Goal: Transaction & Acquisition: Purchase product/service

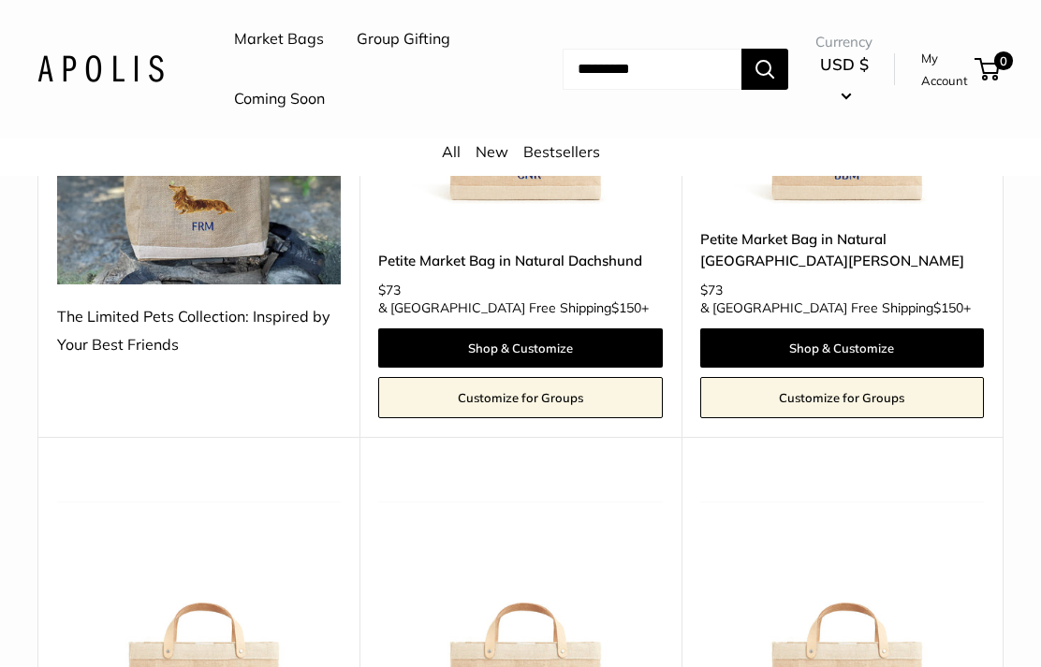
scroll to position [523, 0]
click at [422, 140] on div "All New Bestsellers" at bounding box center [520, 157] width 1041 height 37
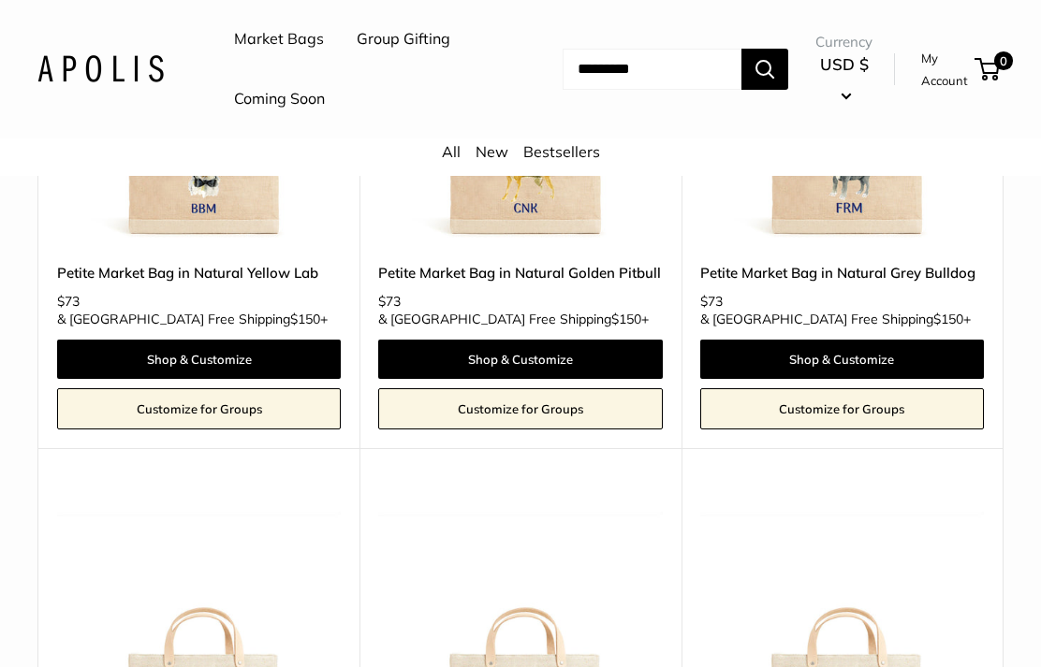
scroll to position [1047, 0]
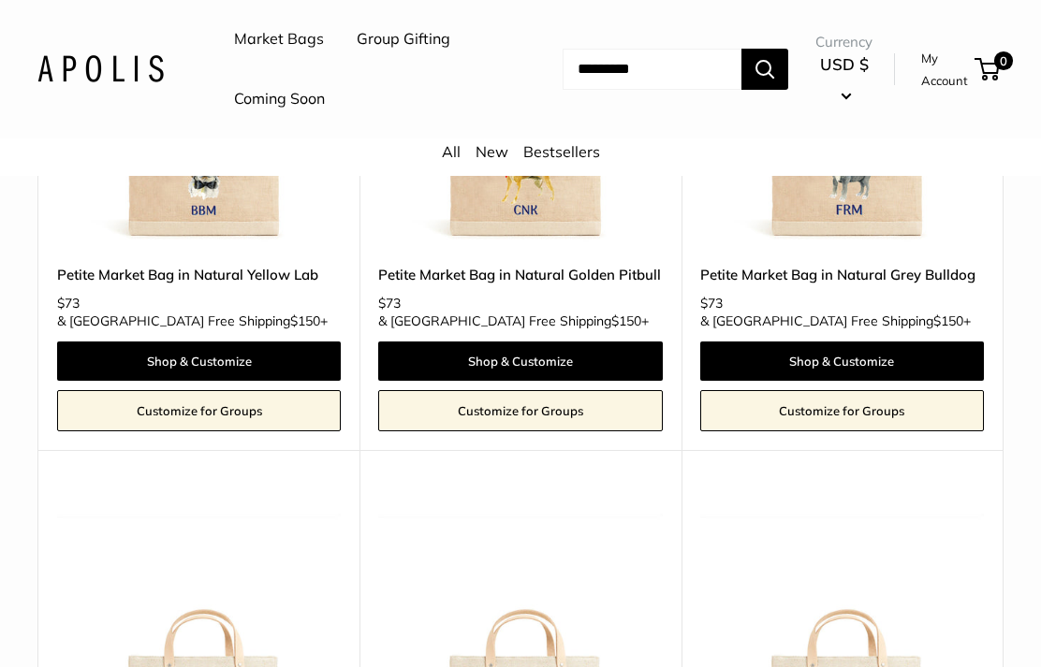
click at [446, 153] on link "All" at bounding box center [451, 151] width 19 height 19
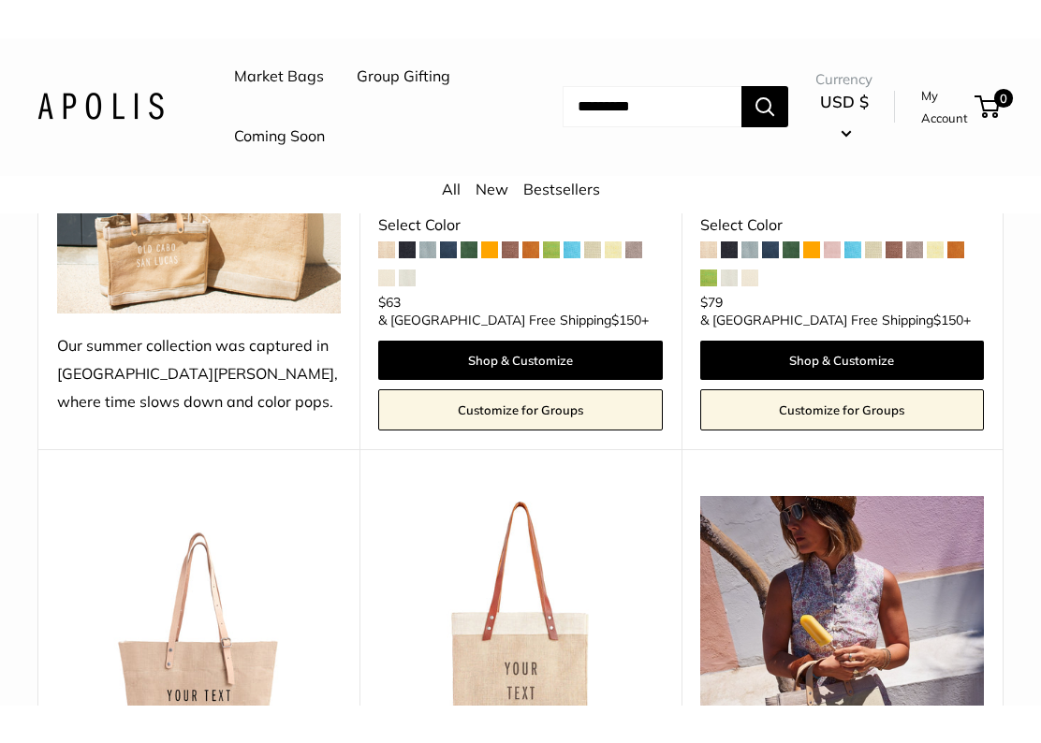
scroll to position [794, 0]
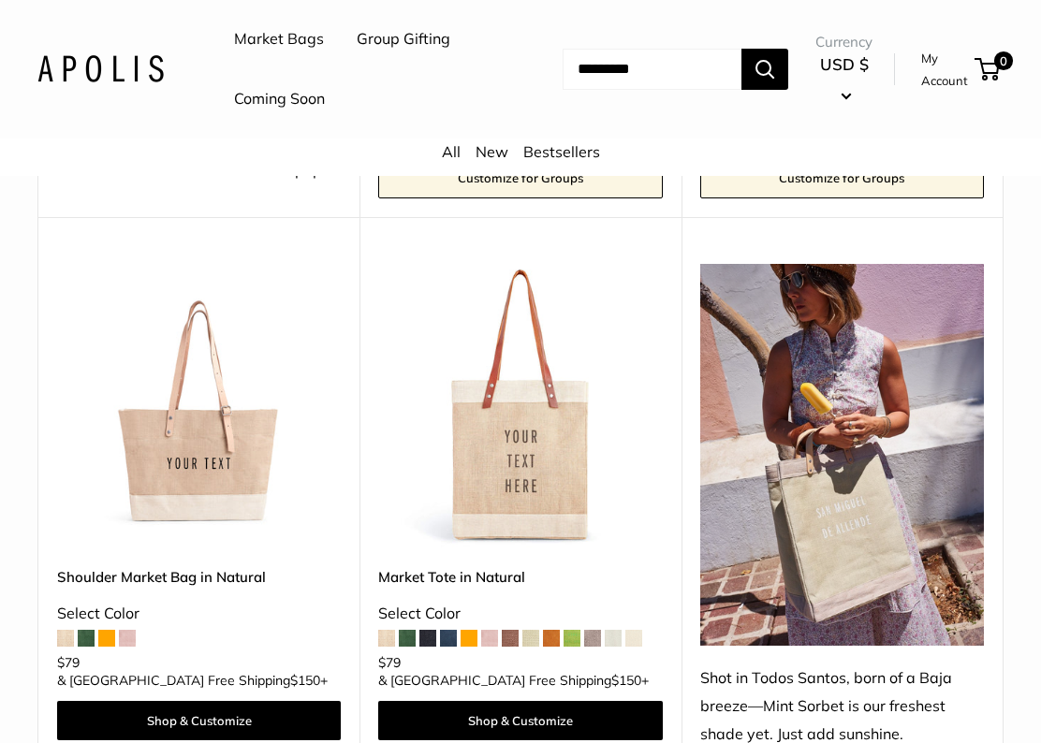
click at [160, 411] on img at bounding box center [199, 406] width 284 height 284
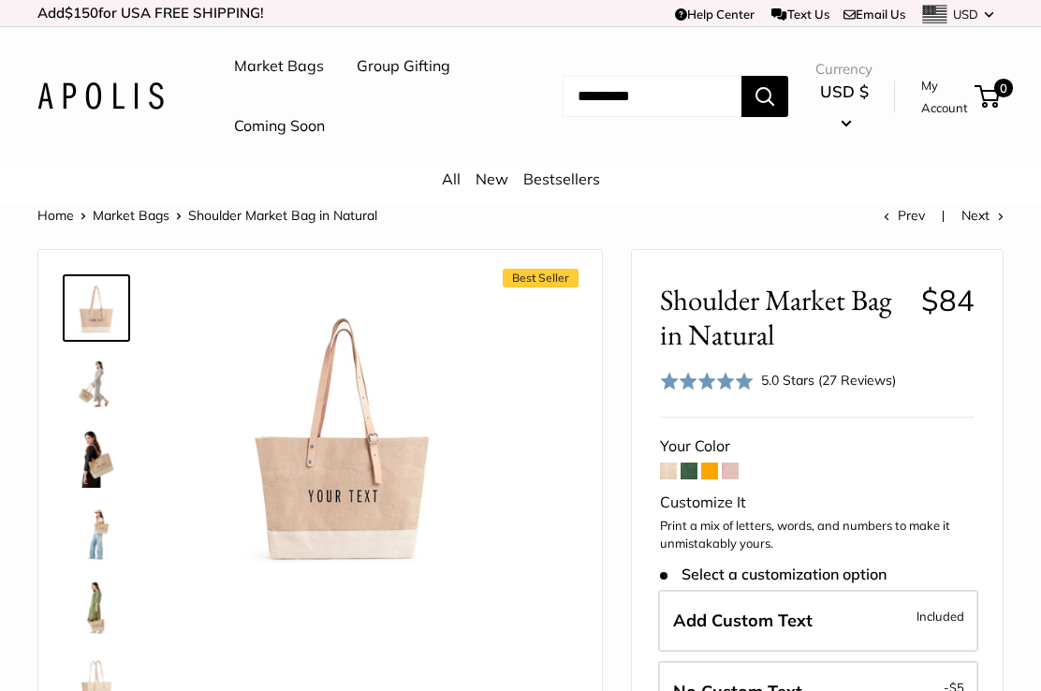
click at [91, 457] on img at bounding box center [96, 458] width 60 height 60
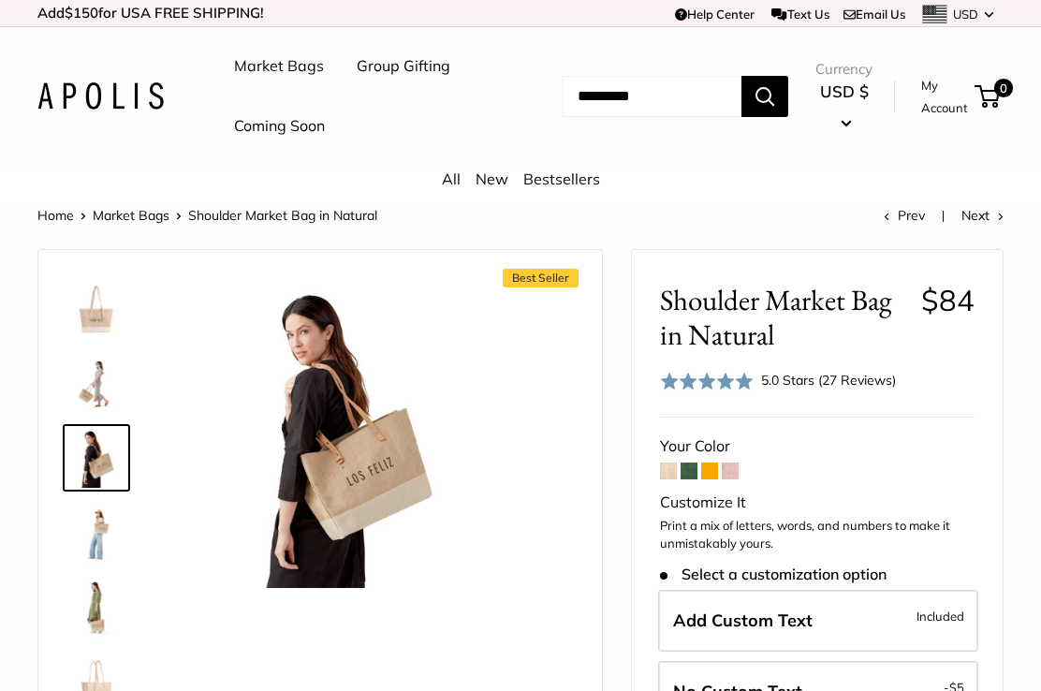
click at [65, 563] on link at bounding box center [96, 532] width 67 height 67
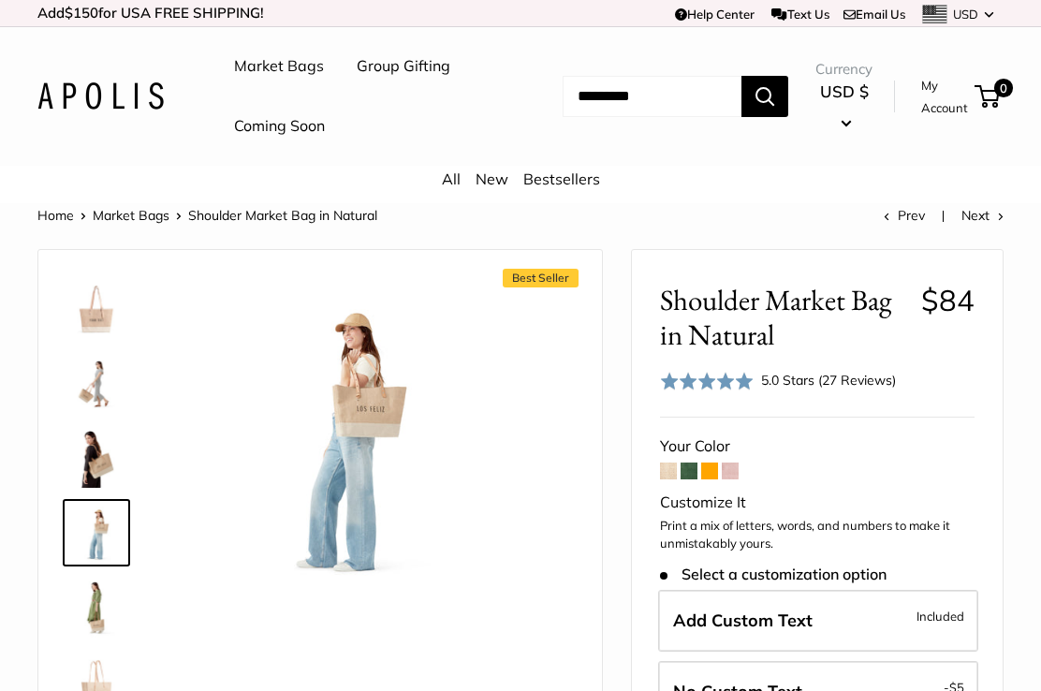
click at [90, 611] on img at bounding box center [96, 608] width 60 height 60
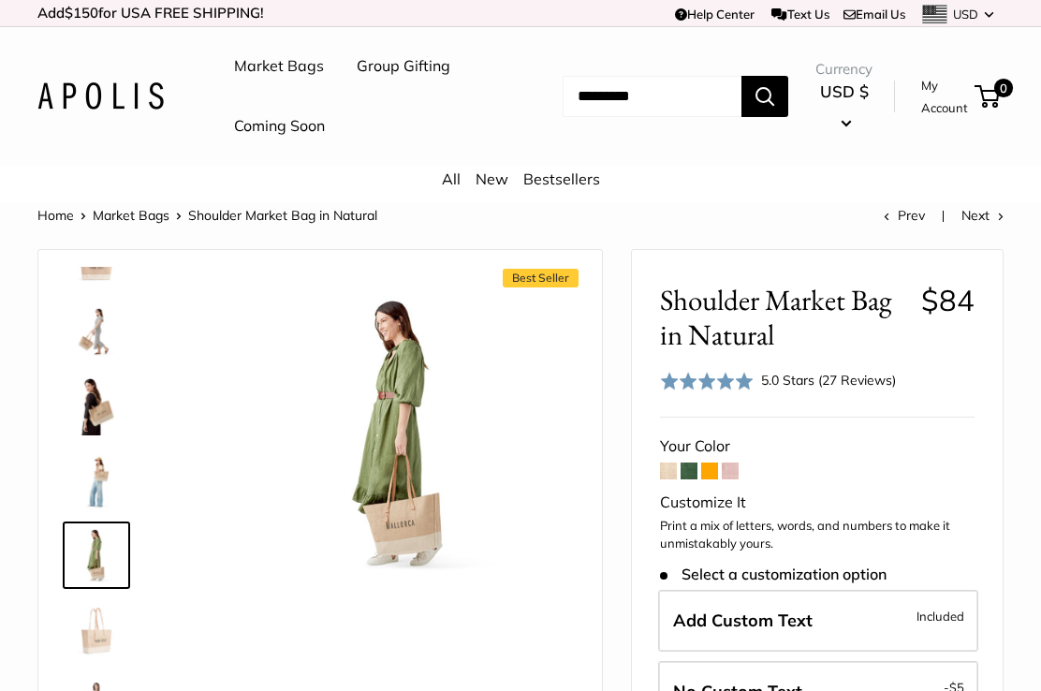
scroll to position [58, 0]
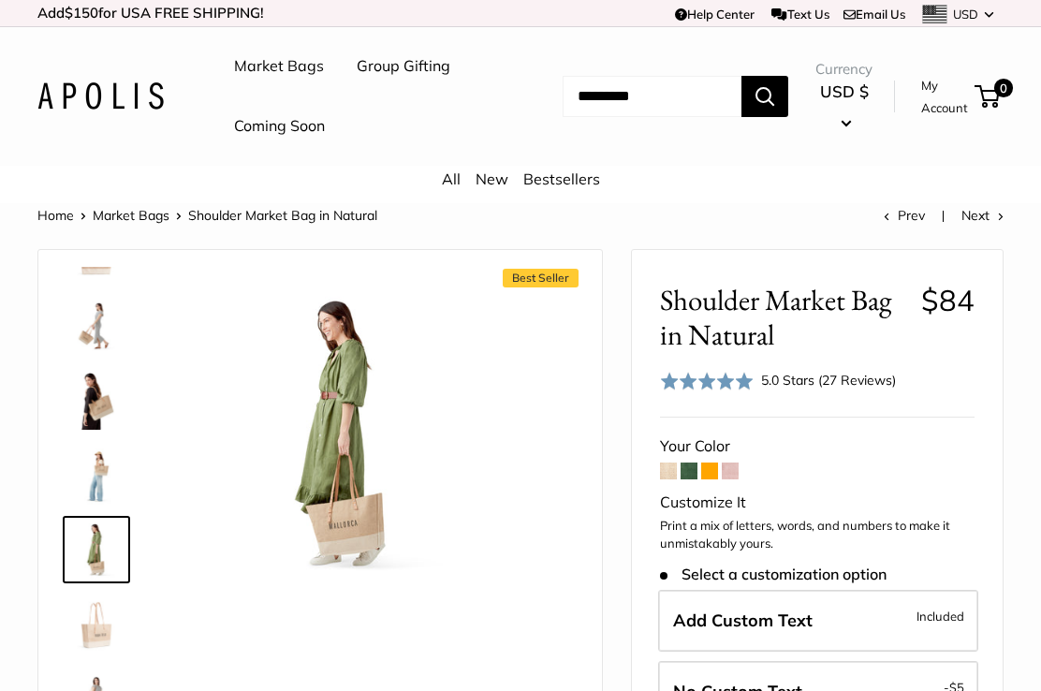
click at [737, 467] on span at bounding box center [730, 470] width 17 height 17
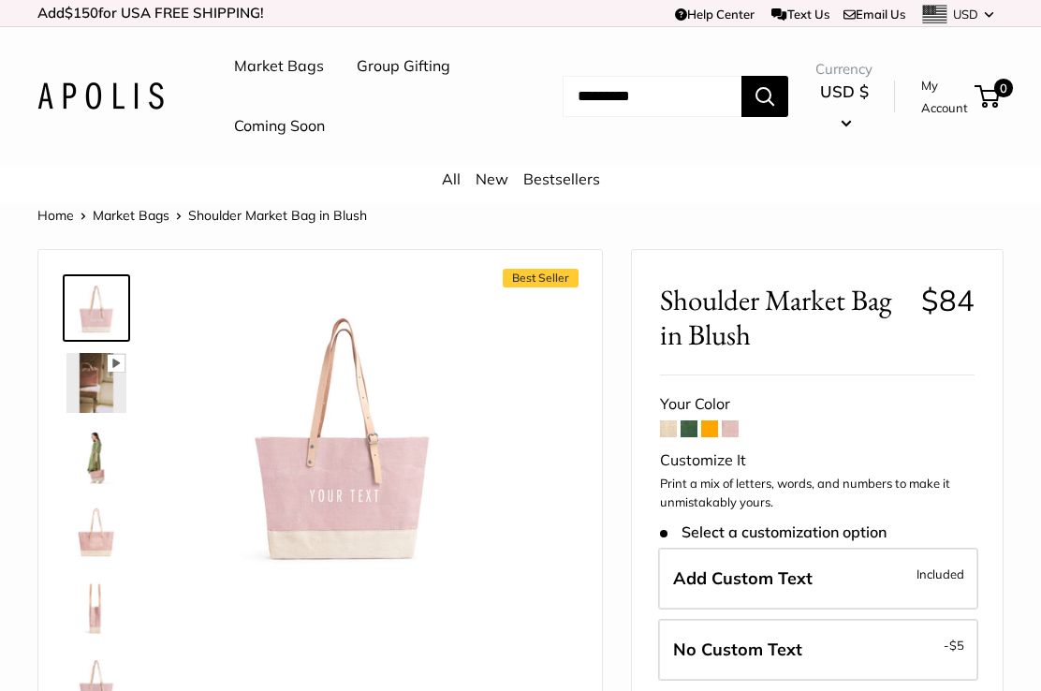
click at [732, 429] on span at bounding box center [730, 428] width 17 height 17
click at [707, 422] on span at bounding box center [709, 428] width 17 height 17
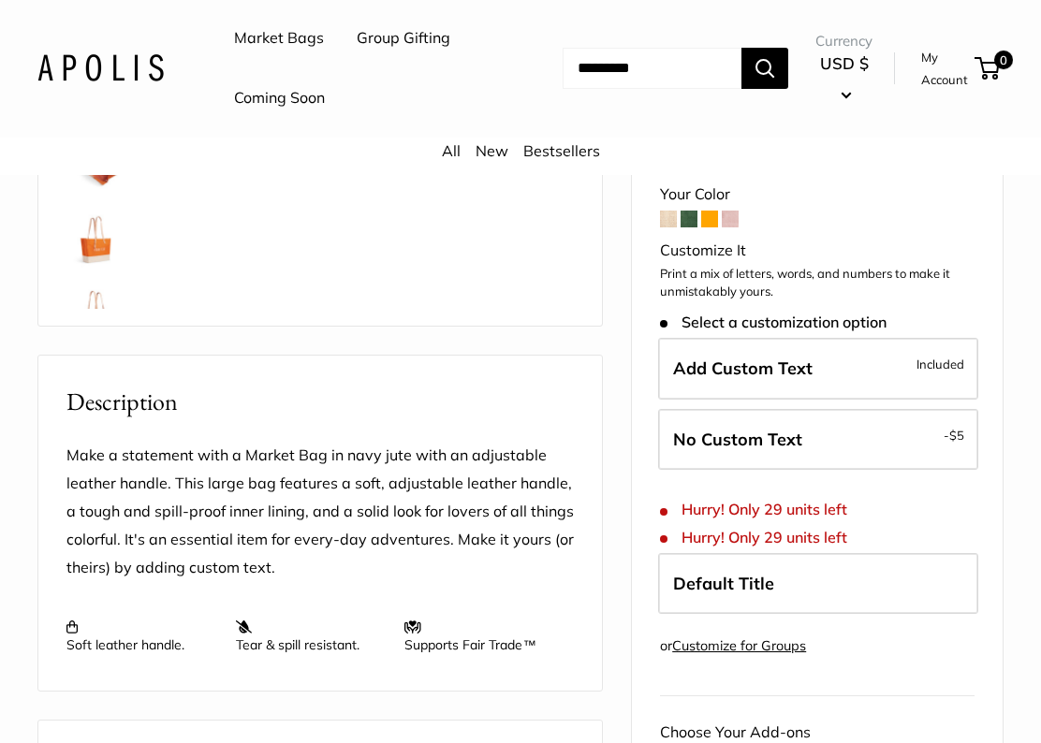
scroll to position [522, 0]
